Goal: Information Seeking & Learning: Stay updated

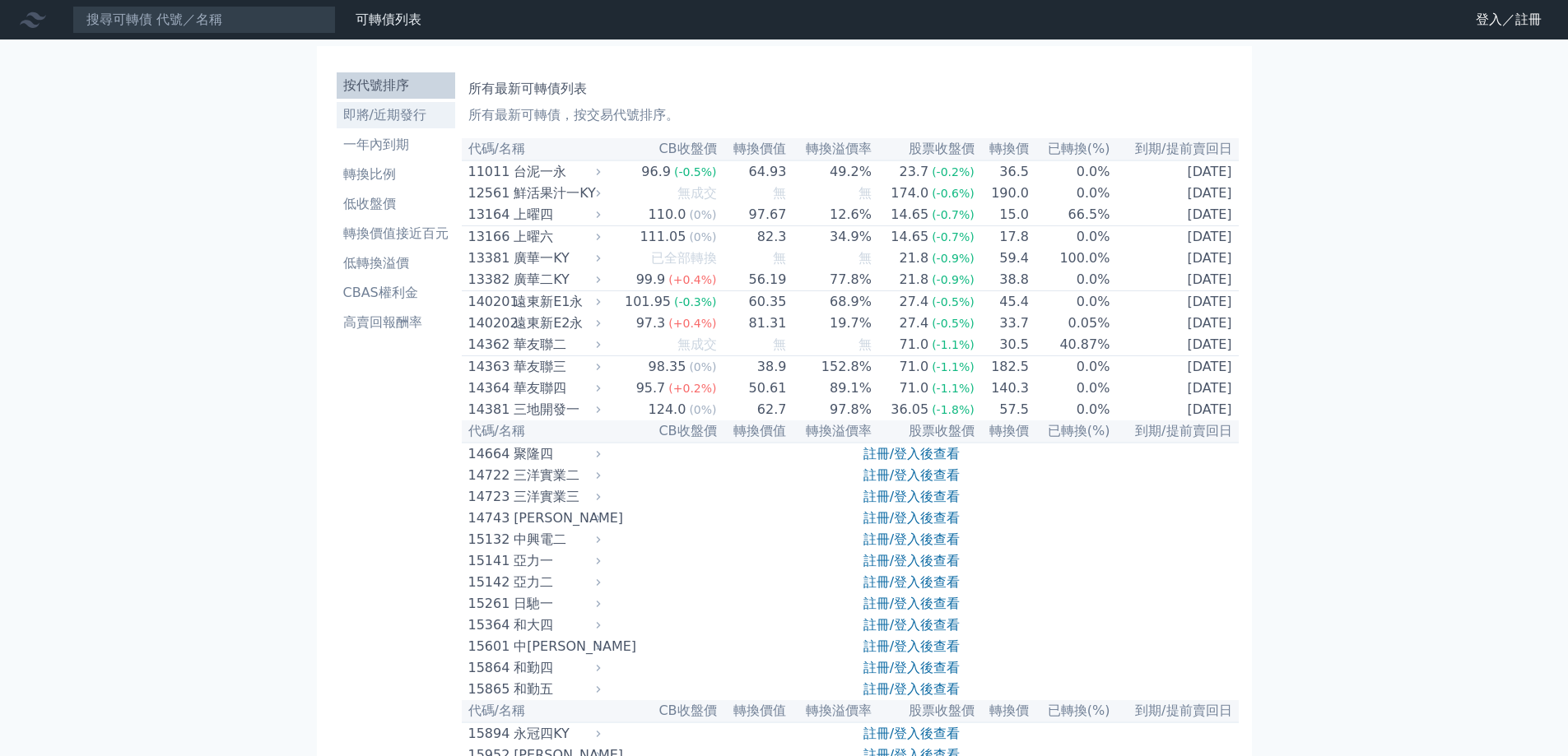
click at [364, 113] on li "即將/近期發行" at bounding box center [395, 114] width 119 height 19
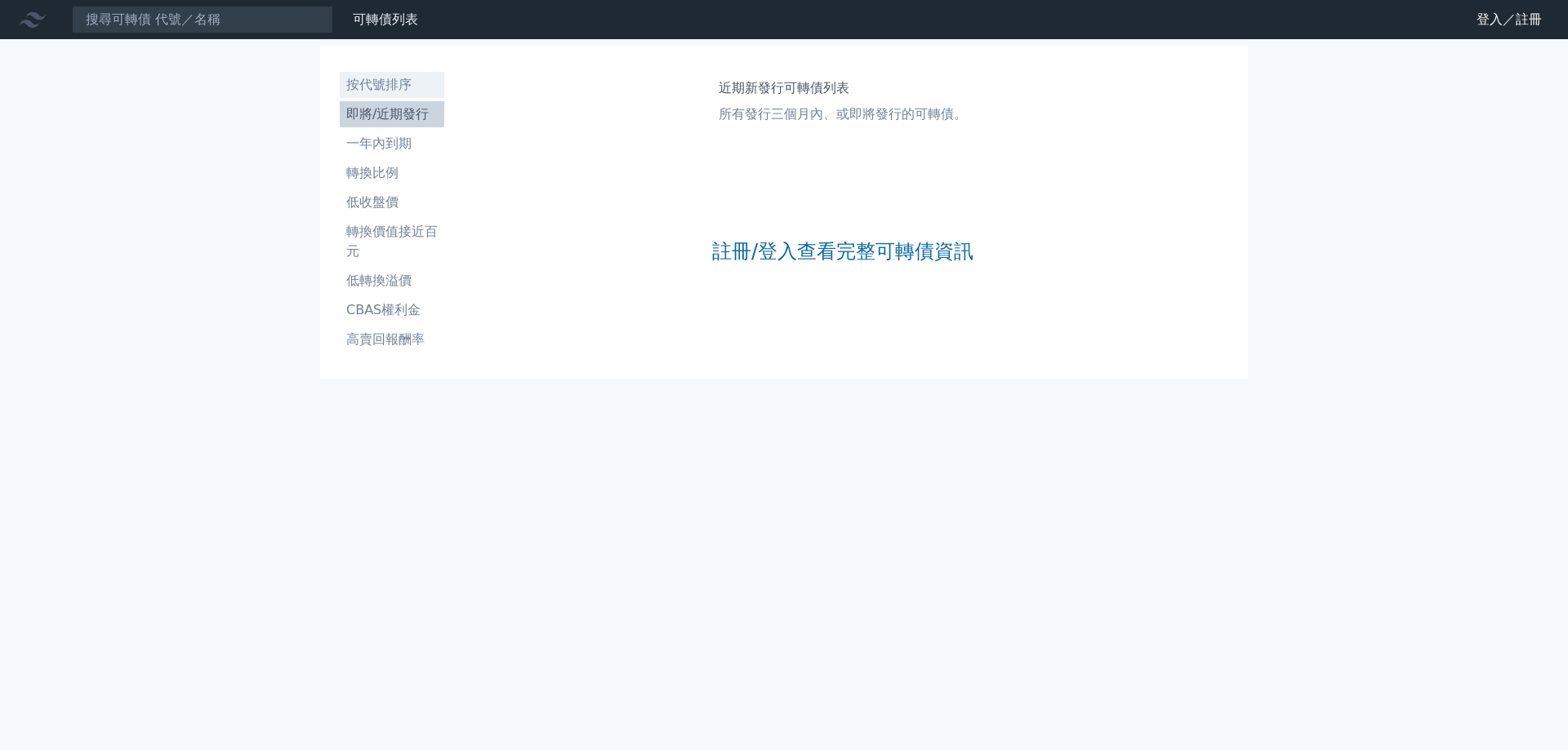
click at [366, 92] on li "按代號排序" at bounding box center [391, 84] width 104 height 19
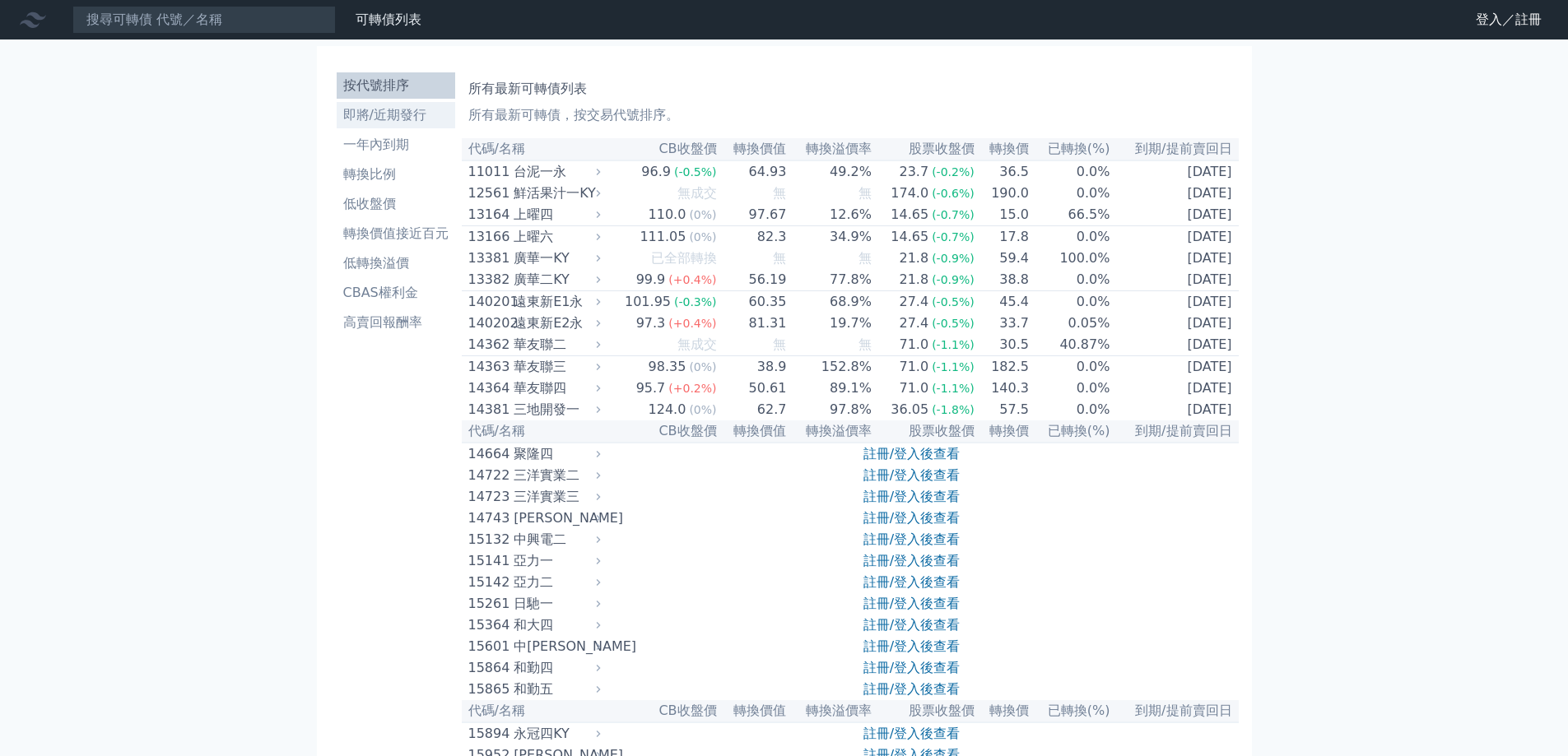
drag, startPoint x: 372, startPoint y: 101, endPoint x: 376, endPoint y: 116, distance: 15.5
click at [376, 116] on li "即將/近期發行" at bounding box center [395, 114] width 119 height 19
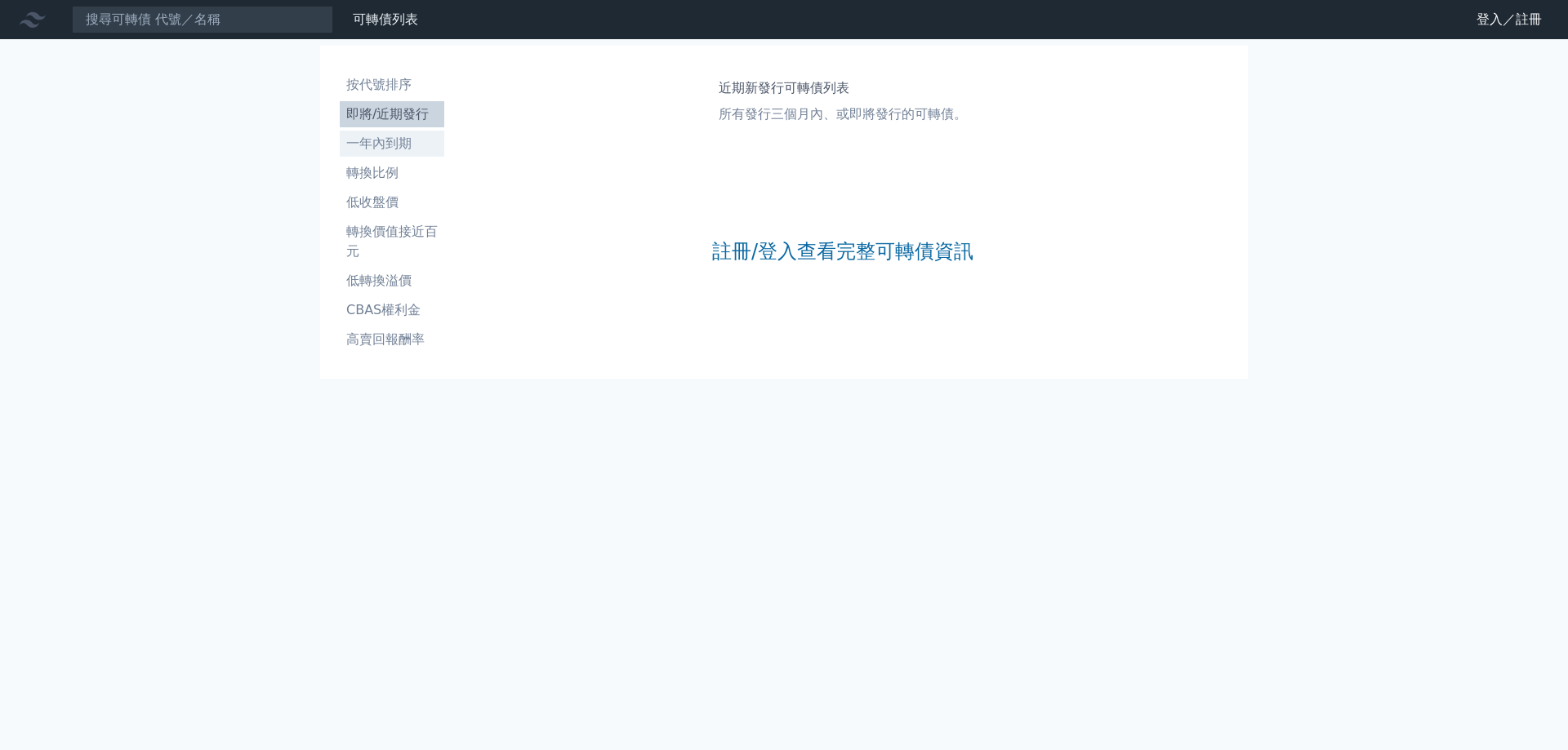
click at [366, 152] on li "一年內到期" at bounding box center [391, 143] width 104 height 19
